Goal: Check status: Check status

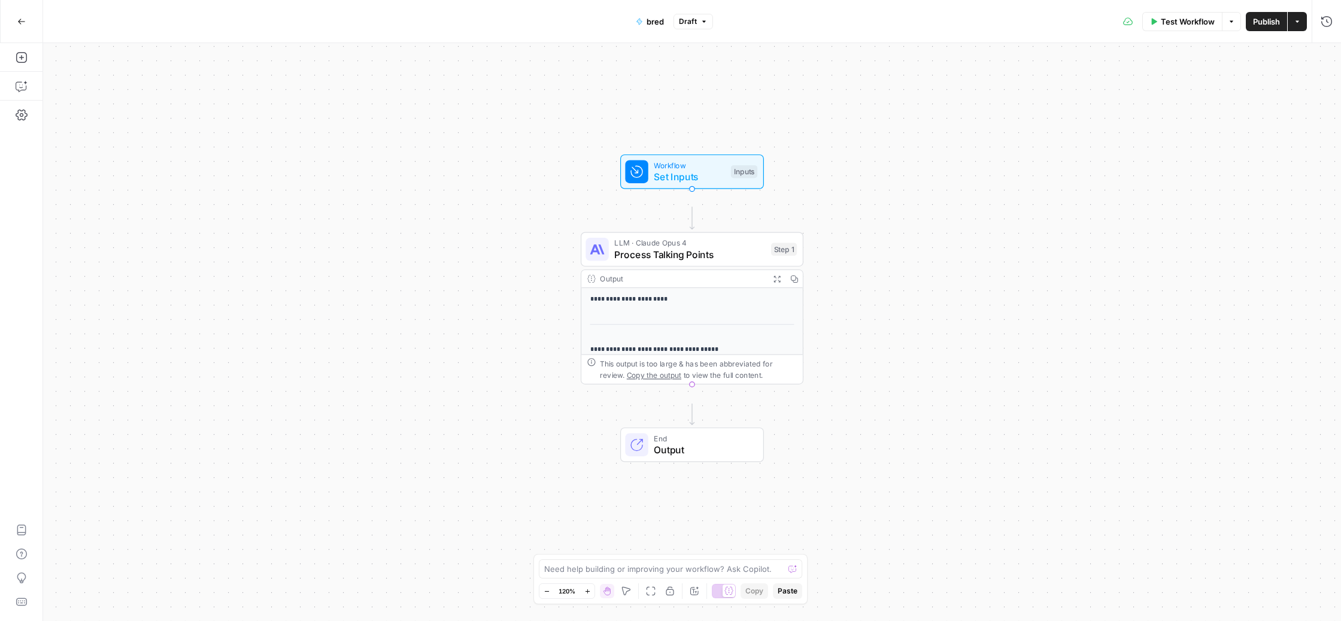
click at [19, 22] on icon "button" at bounding box center [21, 21] width 7 height 5
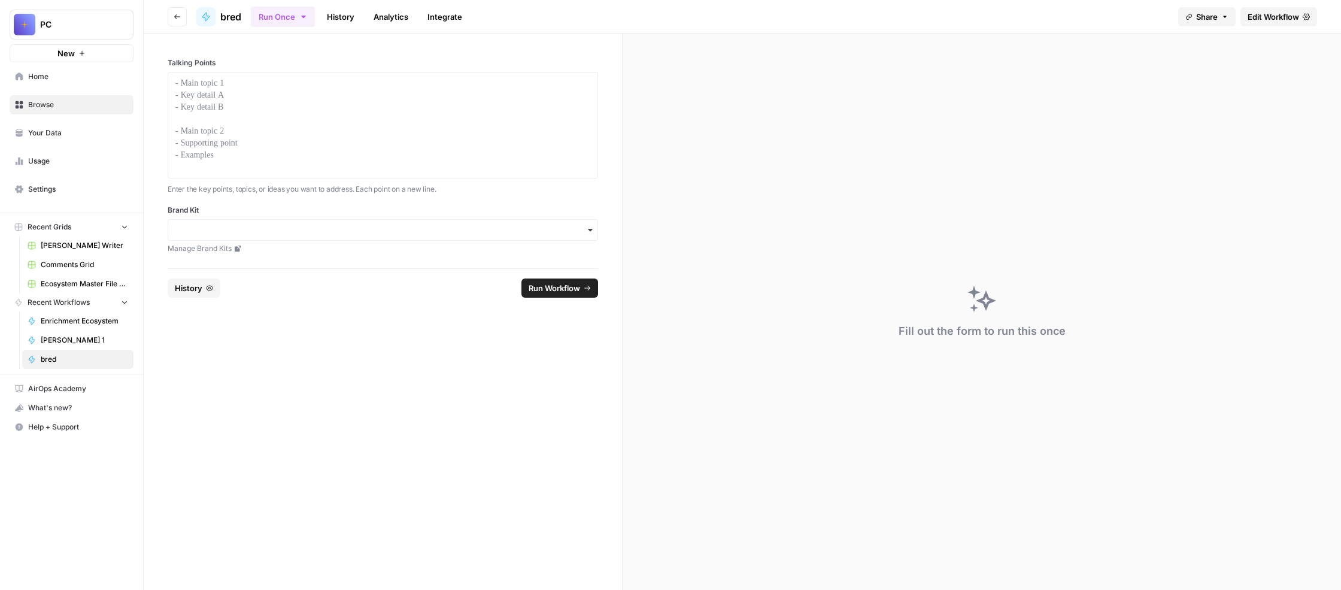
click at [362, 21] on link "History" at bounding box center [341, 16] width 42 height 19
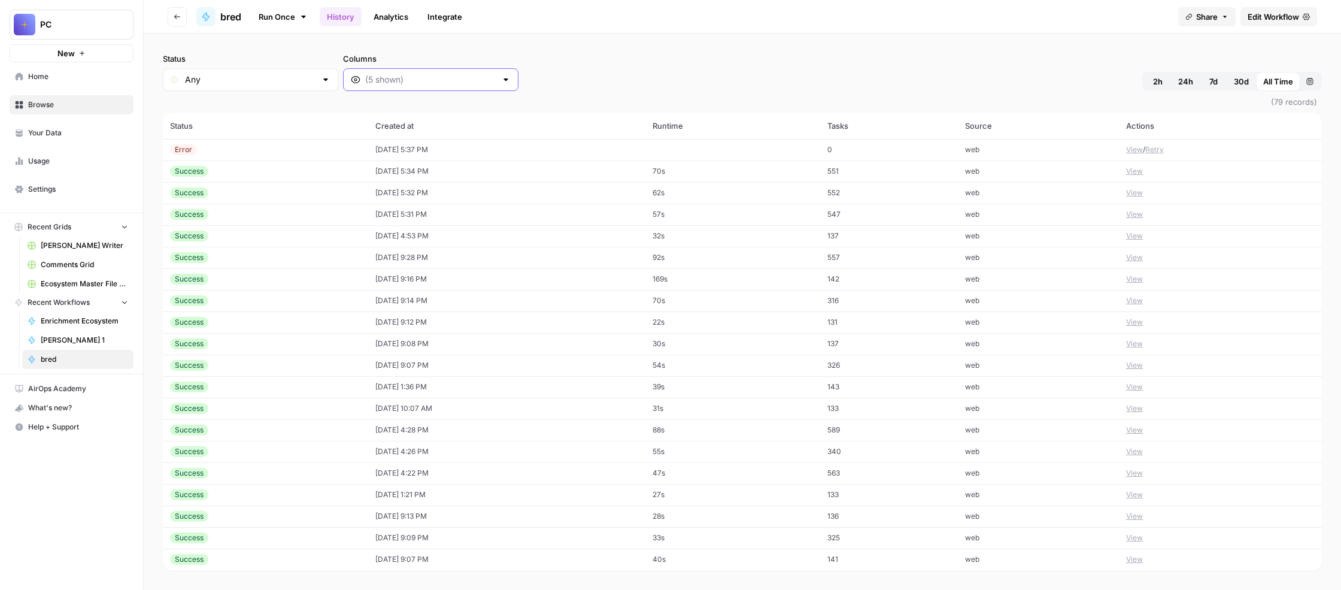
click at [496, 86] on input "Columns" at bounding box center [430, 80] width 131 height 12
click at [577, 194] on span "Output" at bounding box center [569, 188] width 171 height 12
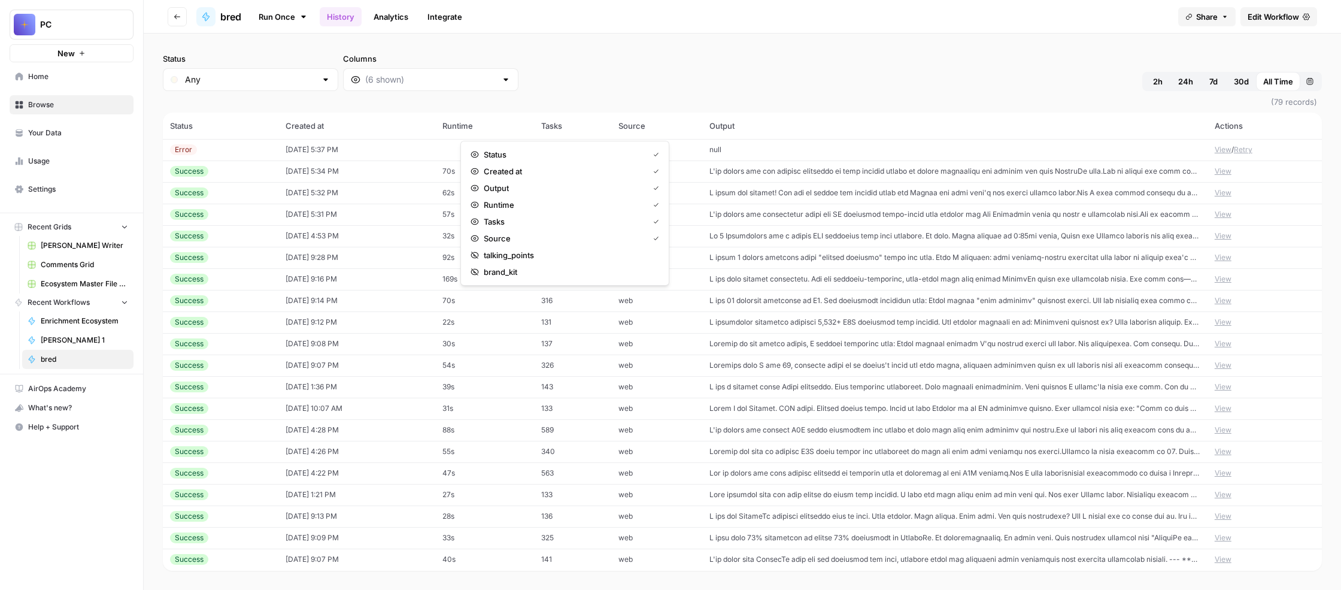
click at [802, 247] on td at bounding box center [954, 236] width 505 height 22
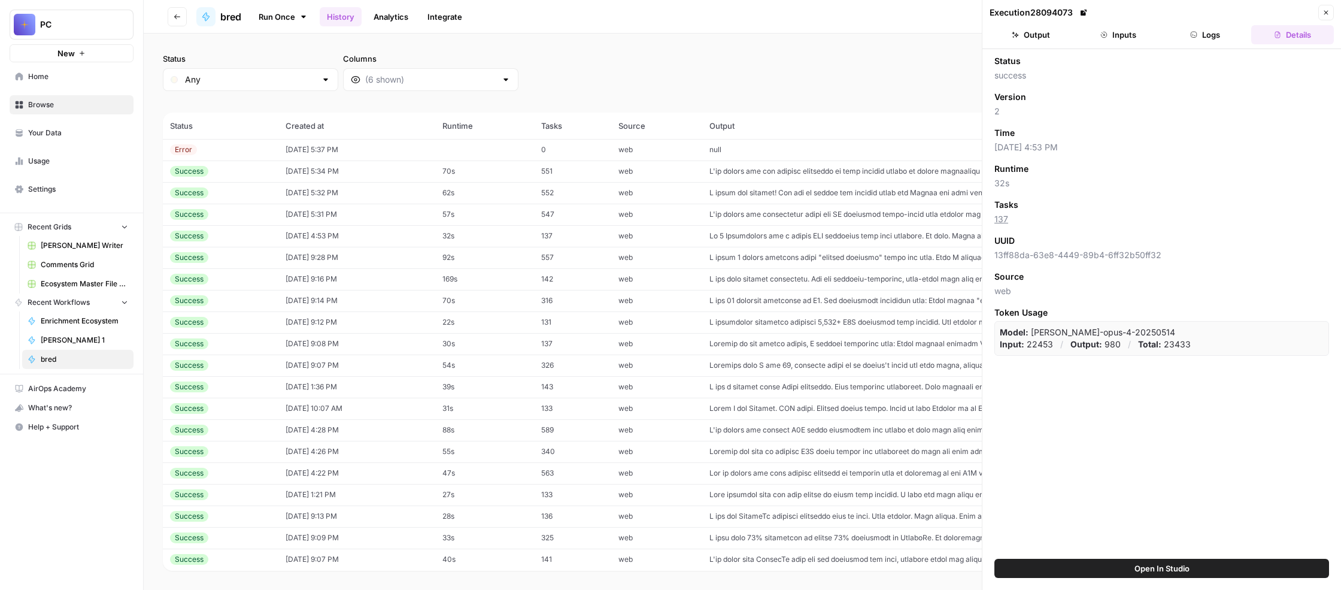
click at [1045, 44] on button "Output" at bounding box center [1031, 34] width 83 height 19
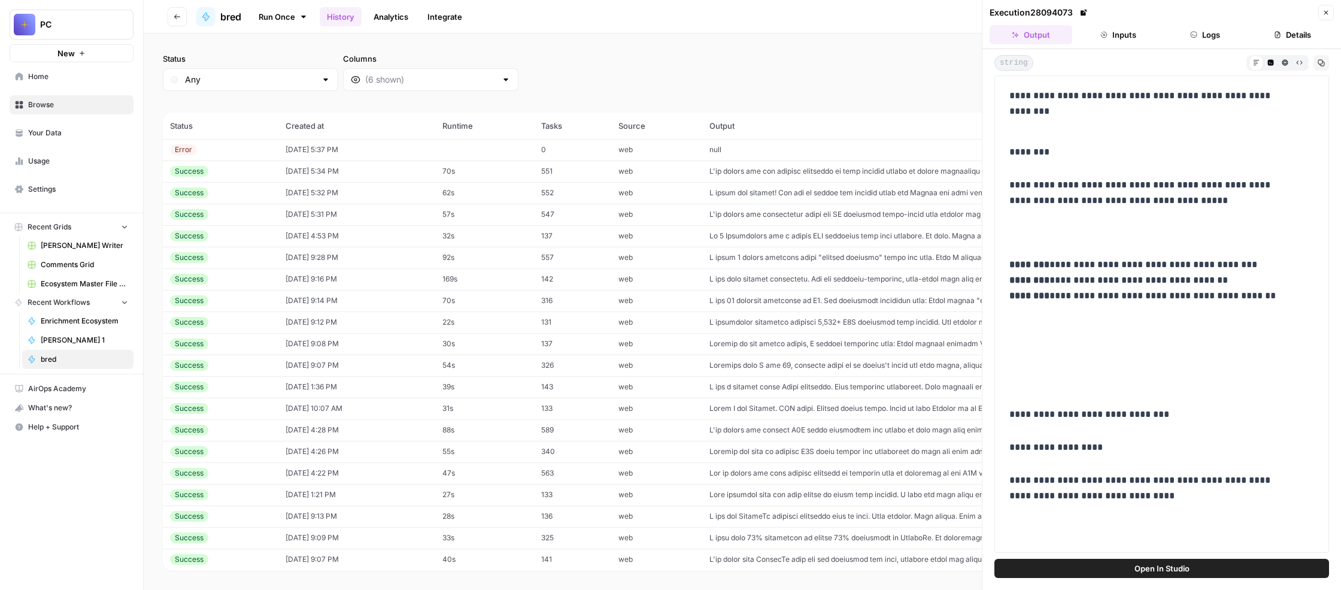
click at [1133, 44] on button "Inputs" at bounding box center [1118, 34] width 83 height 19
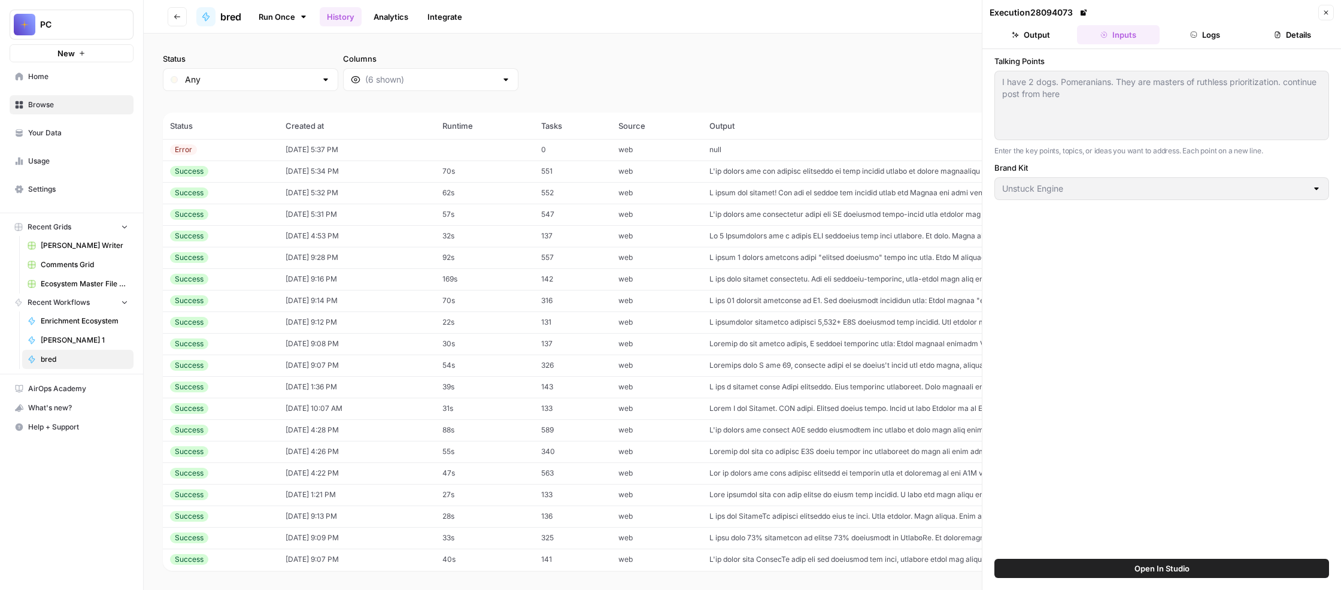
click at [1029, 43] on button "Output" at bounding box center [1031, 34] width 83 height 19
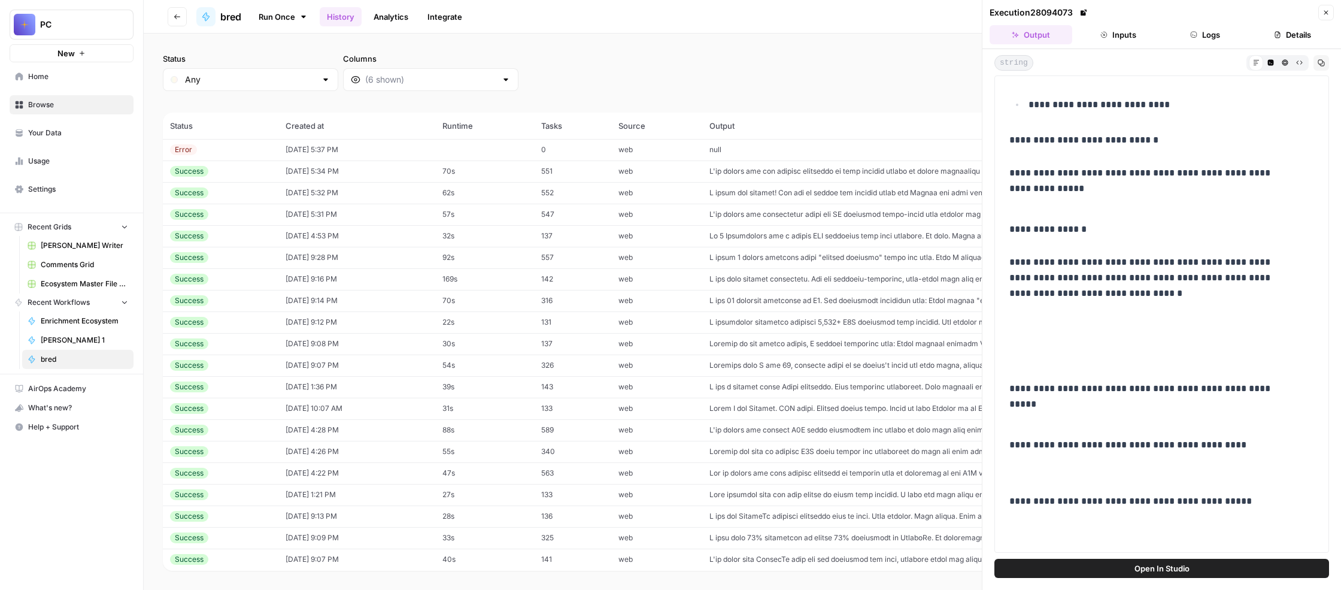
scroll to position [2158, 0]
click at [1323, 16] on icon "button" at bounding box center [1326, 12] width 7 height 7
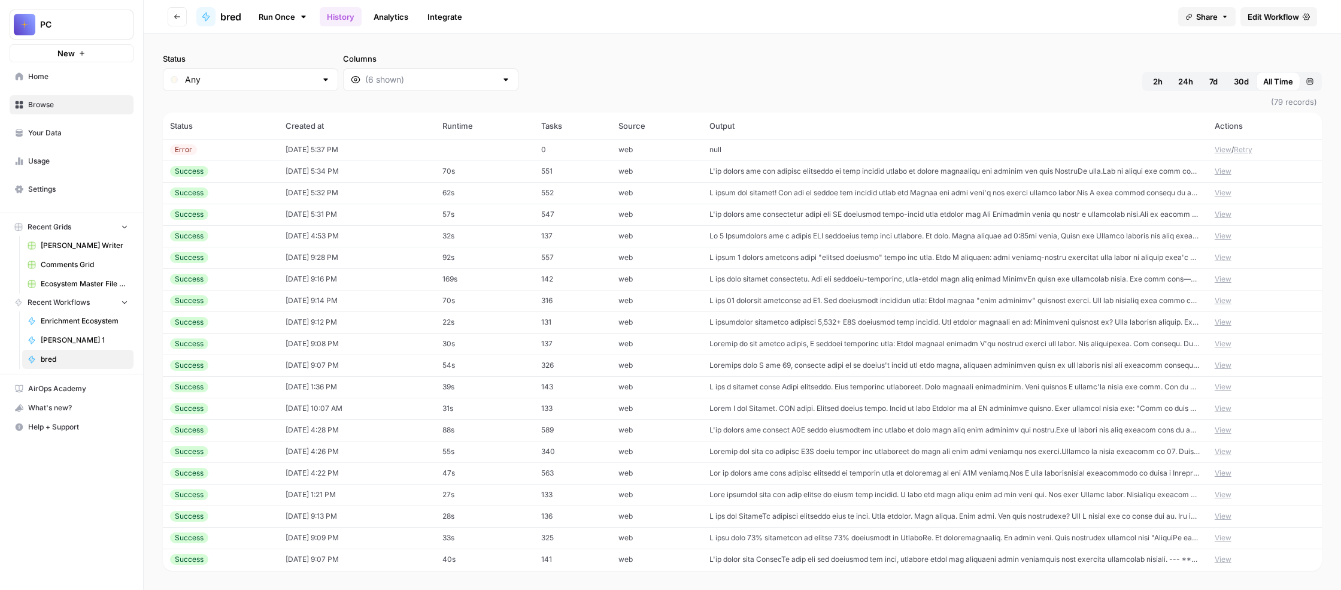
click at [1254, 20] on span "Edit Workflow" at bounding box center [1273, 17] width 51 height 12
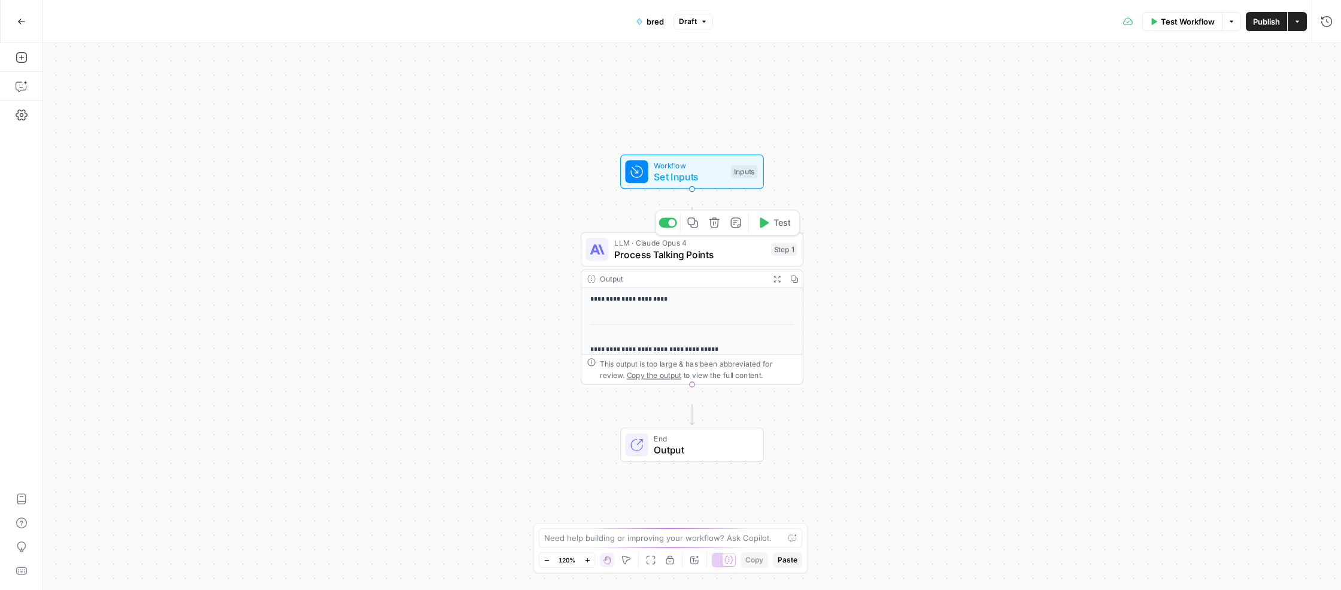
click at [680, 262] on span "Process Talking Points" at bounding box center [689, 254] width 151 height 14
